Goal: Manage account settings

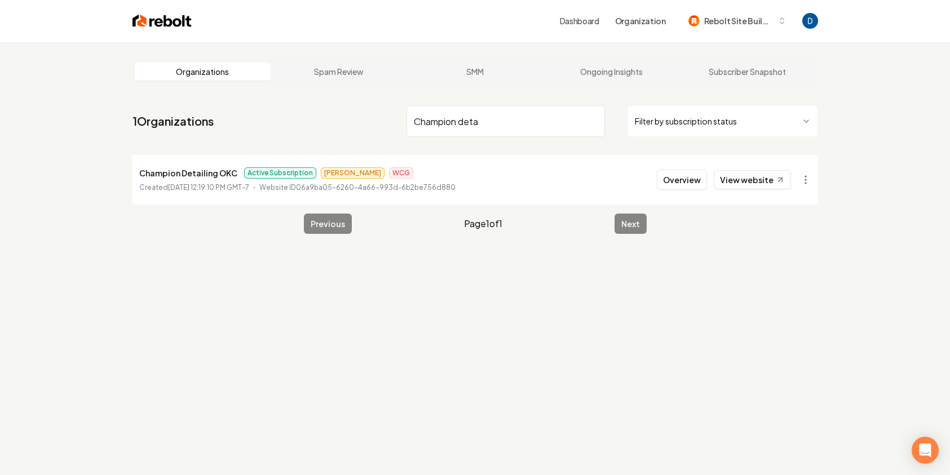
click at [505, 125] on input "Champion deta" at bounding box center [505, 121] width 198 height 32
click at [505, 125] on input "Champion deta" at bounding box center [505, 120] width 198 height 32
click at [505, 125] on input "w" at bounding box center [505, 120] width 198 height 32
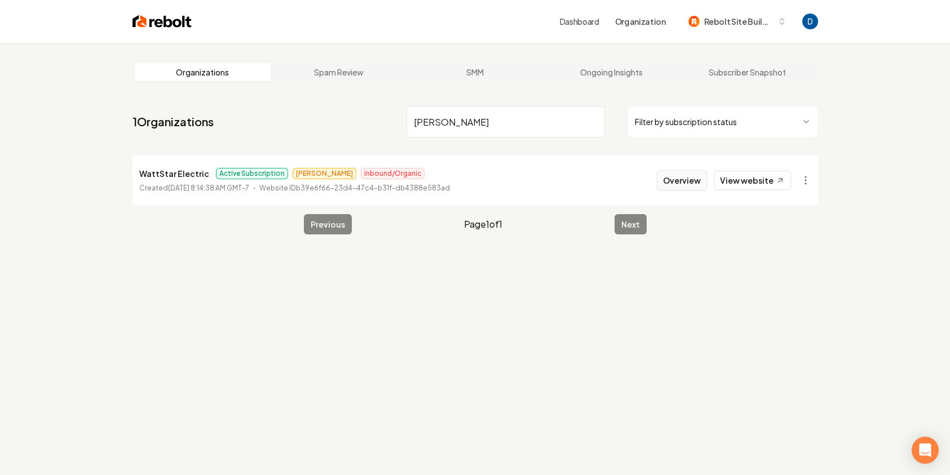
type input "[PERSON_NAME]"
click at [693, 178] on button "Overview" at bounding box center [682, 180] width 50 height 20
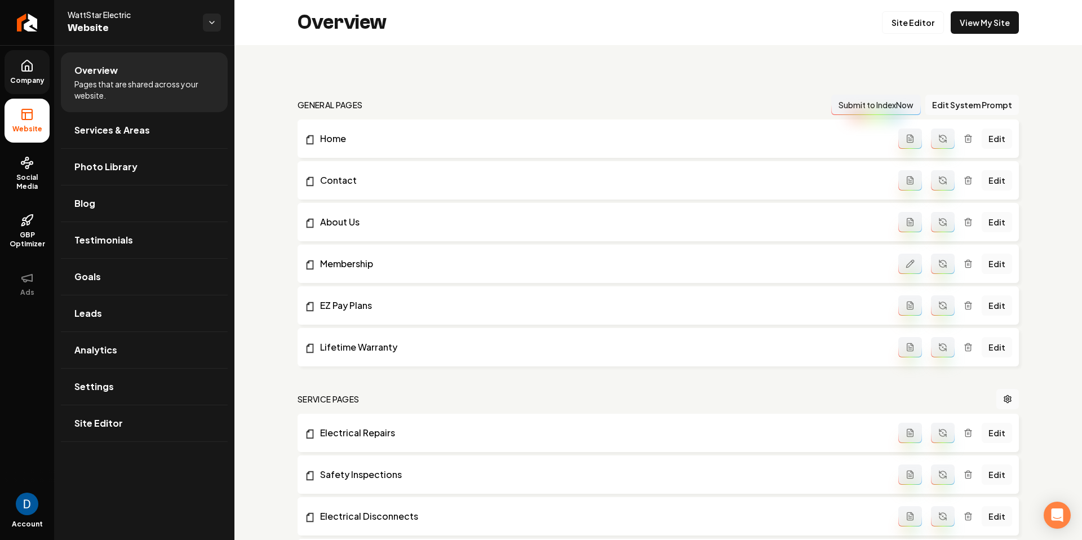
click at [23, 81] on span "Company" at bounding box center [27, 80] width 43 height 9
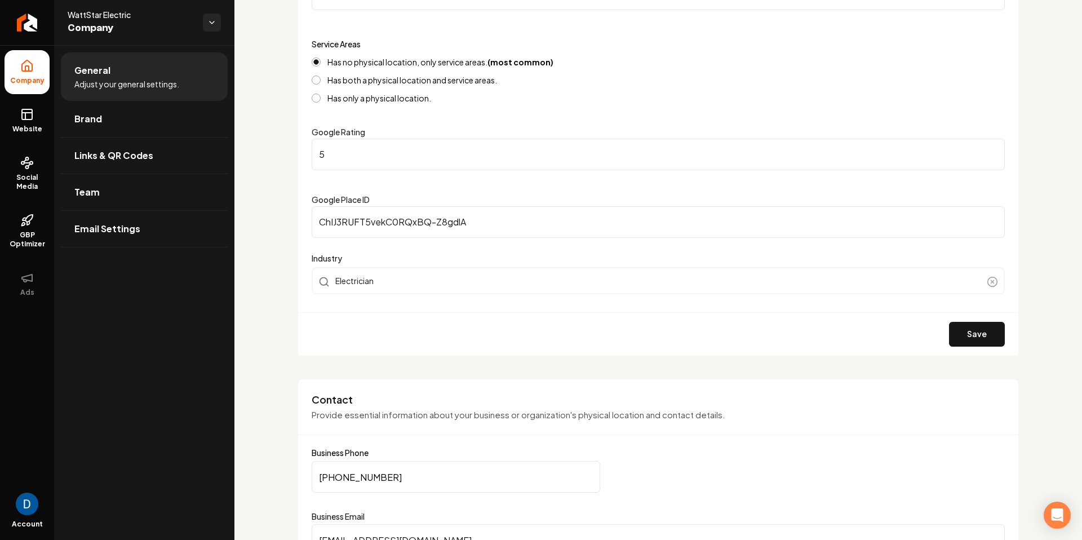
scroll to position [193, 0]
click at [391, 475] on input "[PHONE_NUMBER]" at bounding box center [456, 475] width 289 height 32
click at [15, 108] on link "Website" at bounding box center [27, 121] width 45 height 44
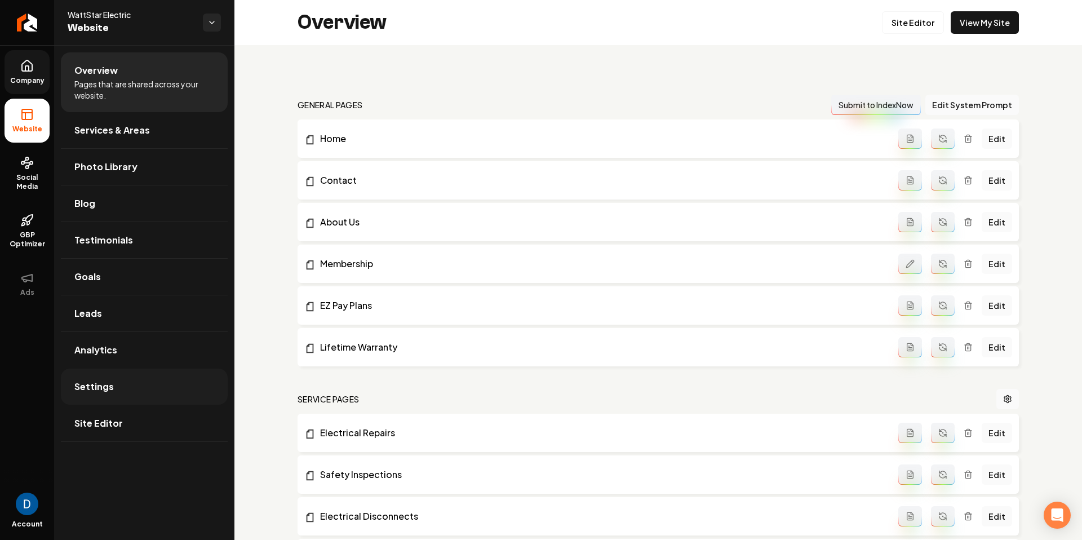
click at [135, 385] on link "Settings" at bounding box center [144, 387] width 167 height 36
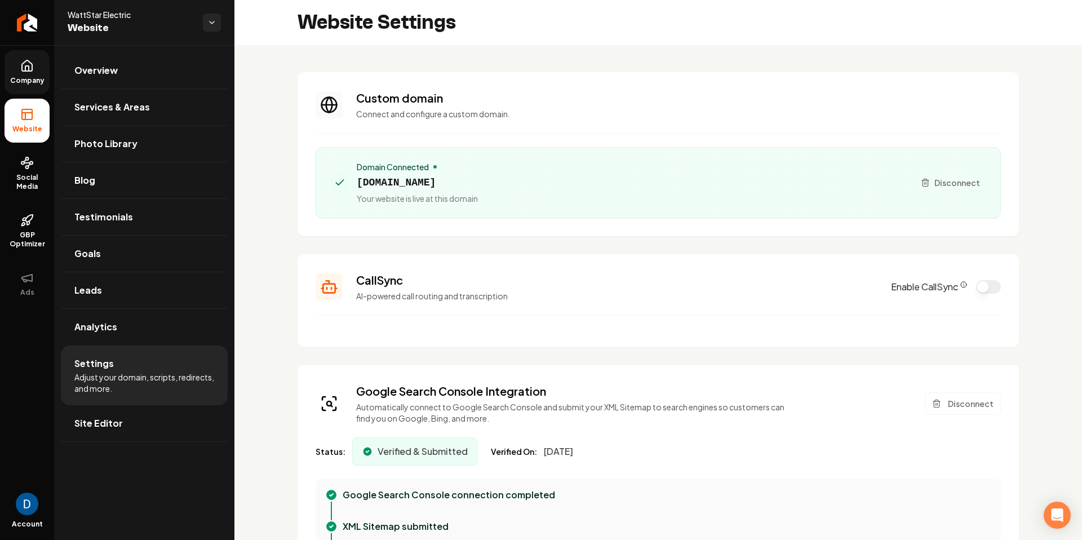
click at [949, 283] on icon "CallSync Info" at bounding box center [963, 284] width 7 height 7
click at [39, 24] on link "Return to dashboard" at bounding box center [27, 22] width 54 height 45
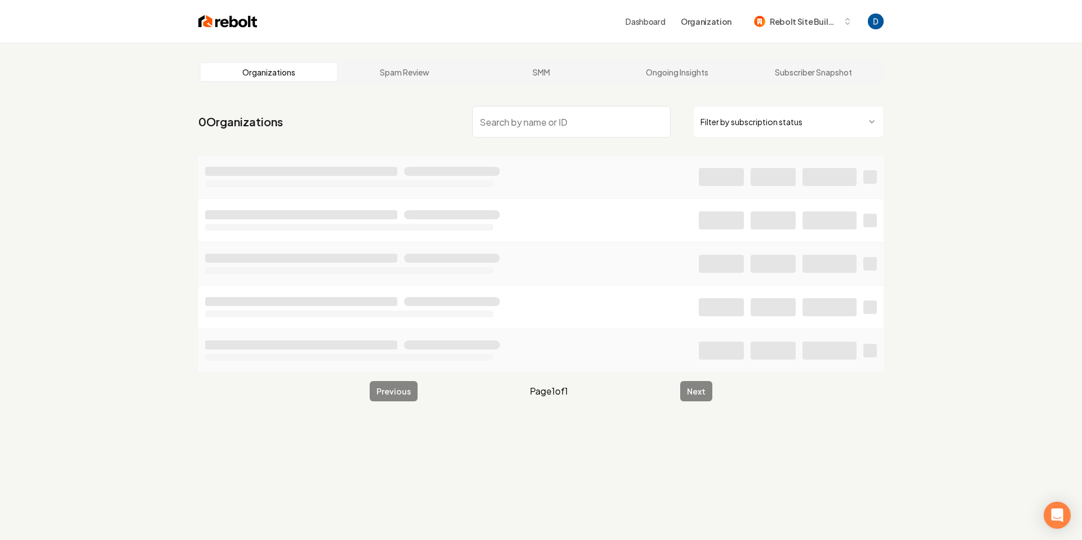
click at [544, 126] on input "search" at bounding box center [571, 122] width 198 height 32
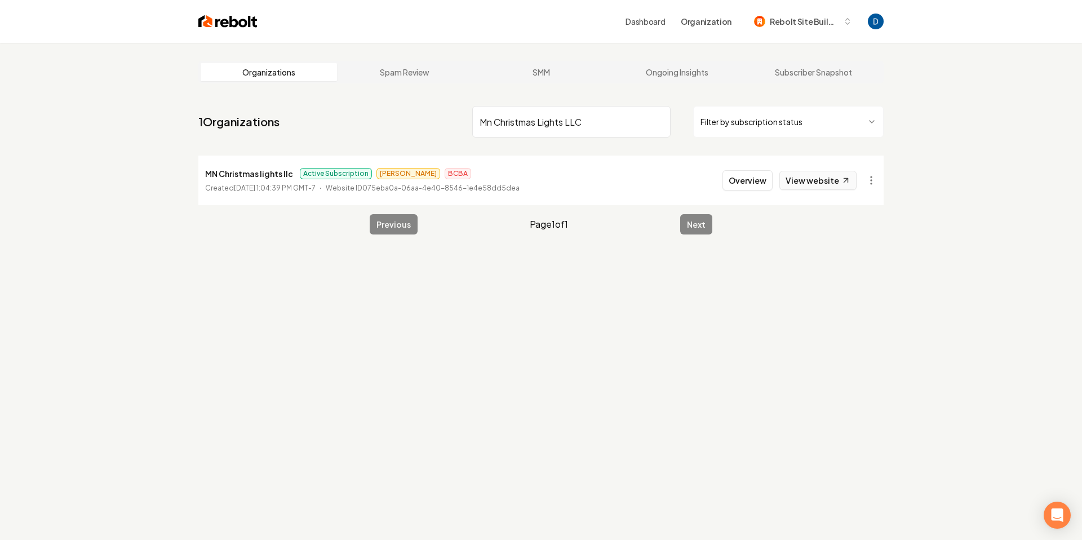
type input "Mn Christmas Lights LLC"
click at [837, 180] on link "View website" at bounding box center [817, 180] width 77 height 19
